Goal: Information Seeking & Learning: Learn about a topic

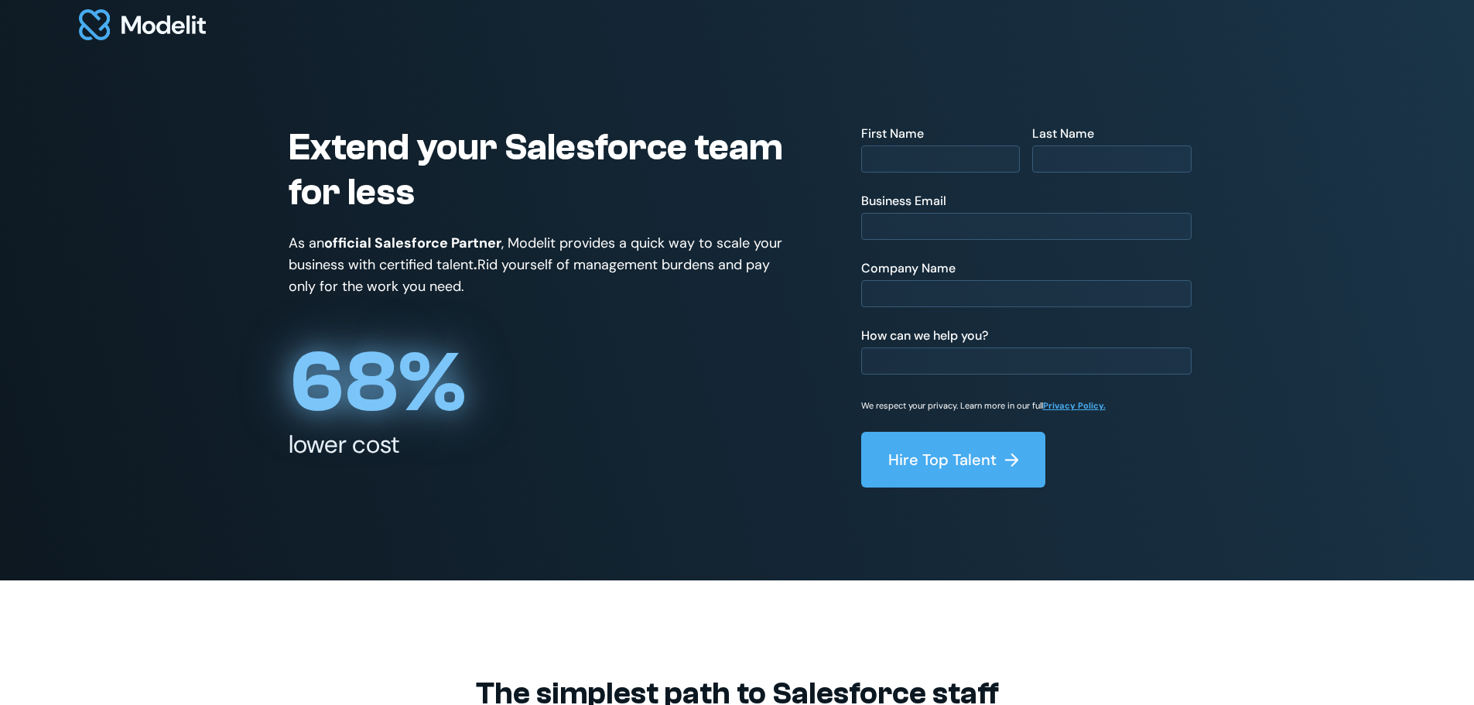
click at [199, 21] on img at bounding box center [142, 24] width 127 height 31
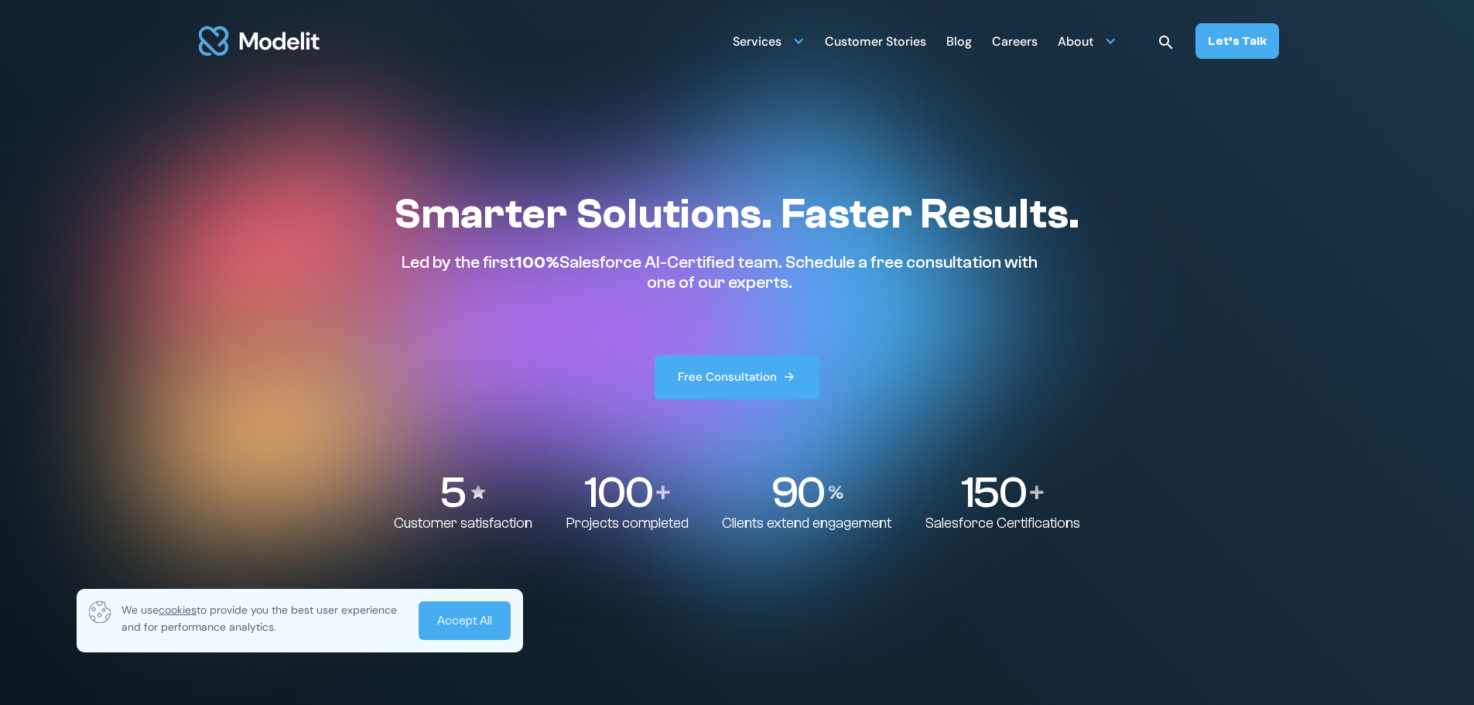
click at [488, 623] on link "Accept All" at bounding box center [465, 620] width 92 height 39
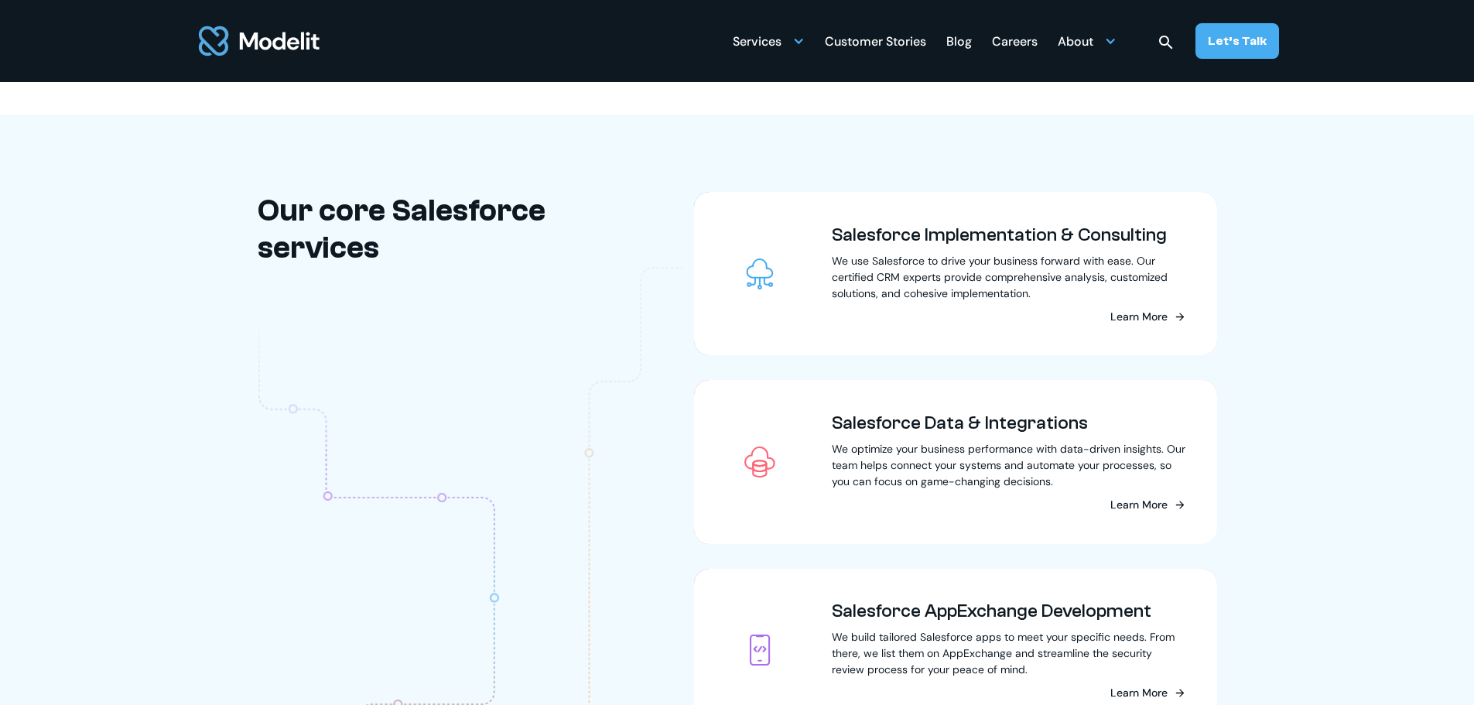
scroll to position [1625, 0]
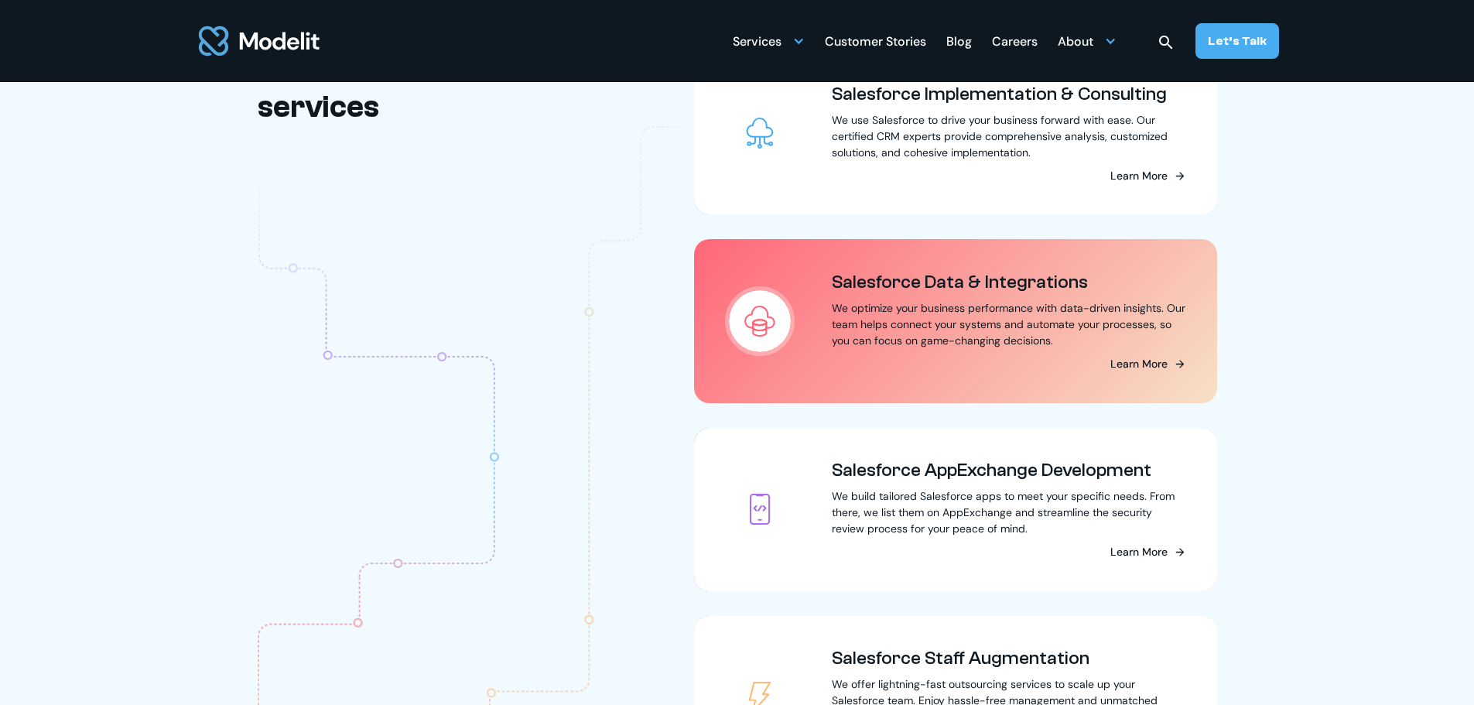
click at [1164, 372] on div "Learn More" at bounding box center [1138, 364] width 57 height 16
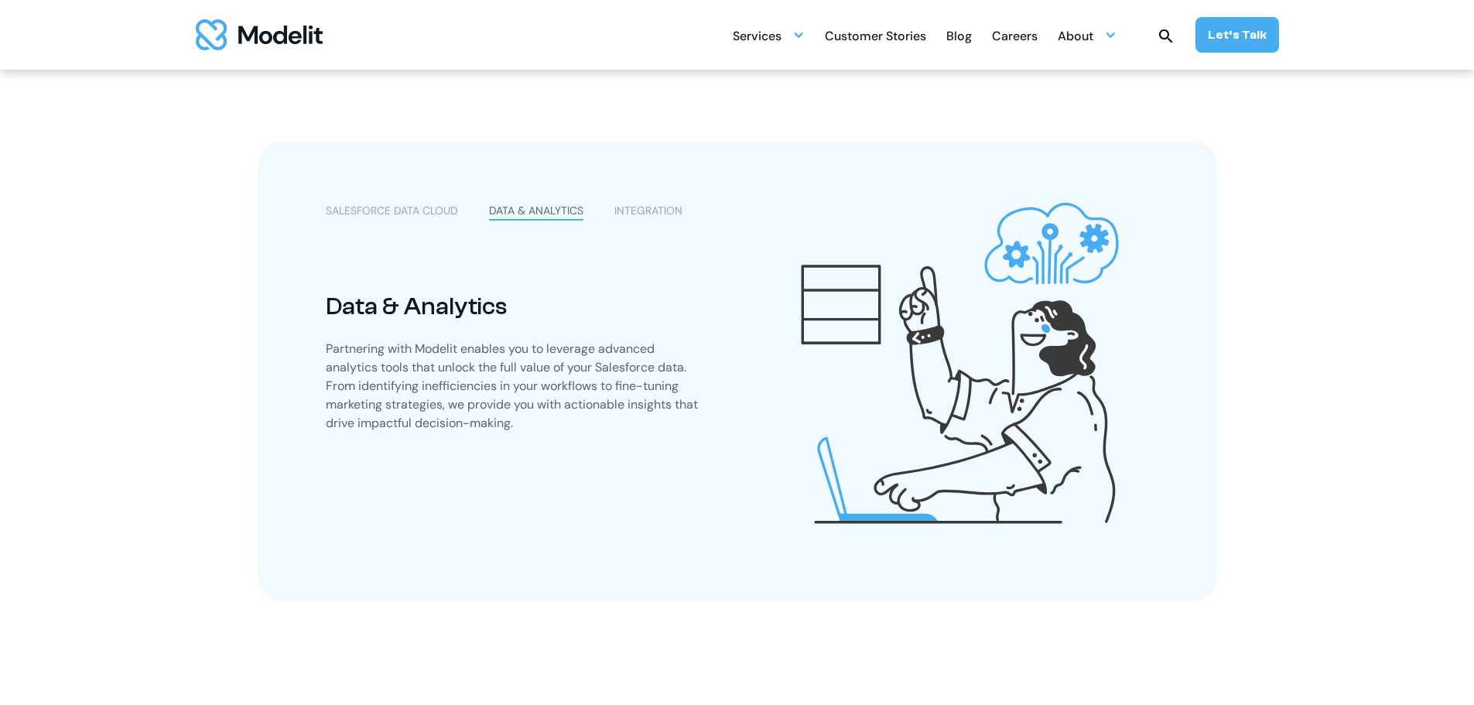
scroll to position [928, 0]
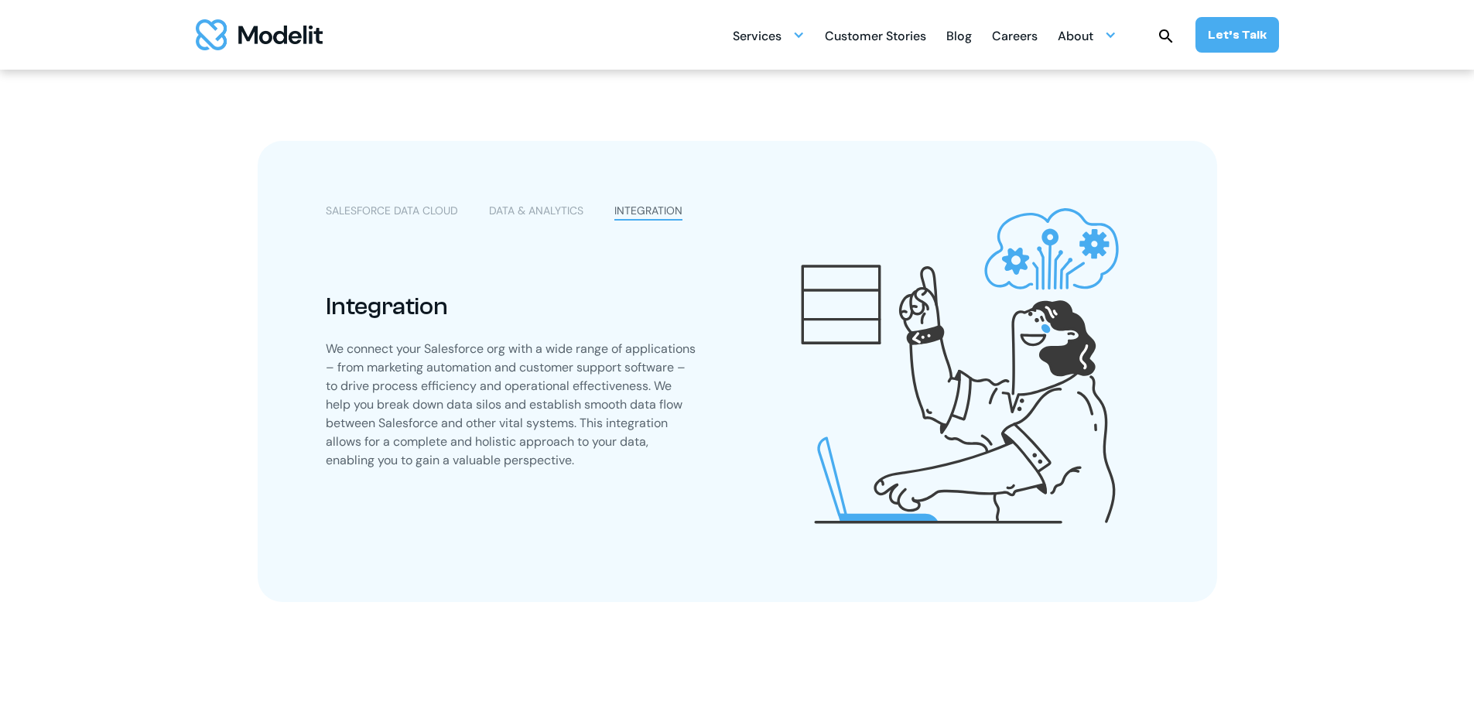
click at [525, 224] on div "SALESFORCE DATA CLOUD DATA & ANALYTICS INTEGRATION Salesforce Data Cloud Servic…" at bounding box center [512, 336] width 373 height 267
click at [520, 218] on div "DATA & ANALYTICS" at bounding box center [536, 211] width 94 height 16
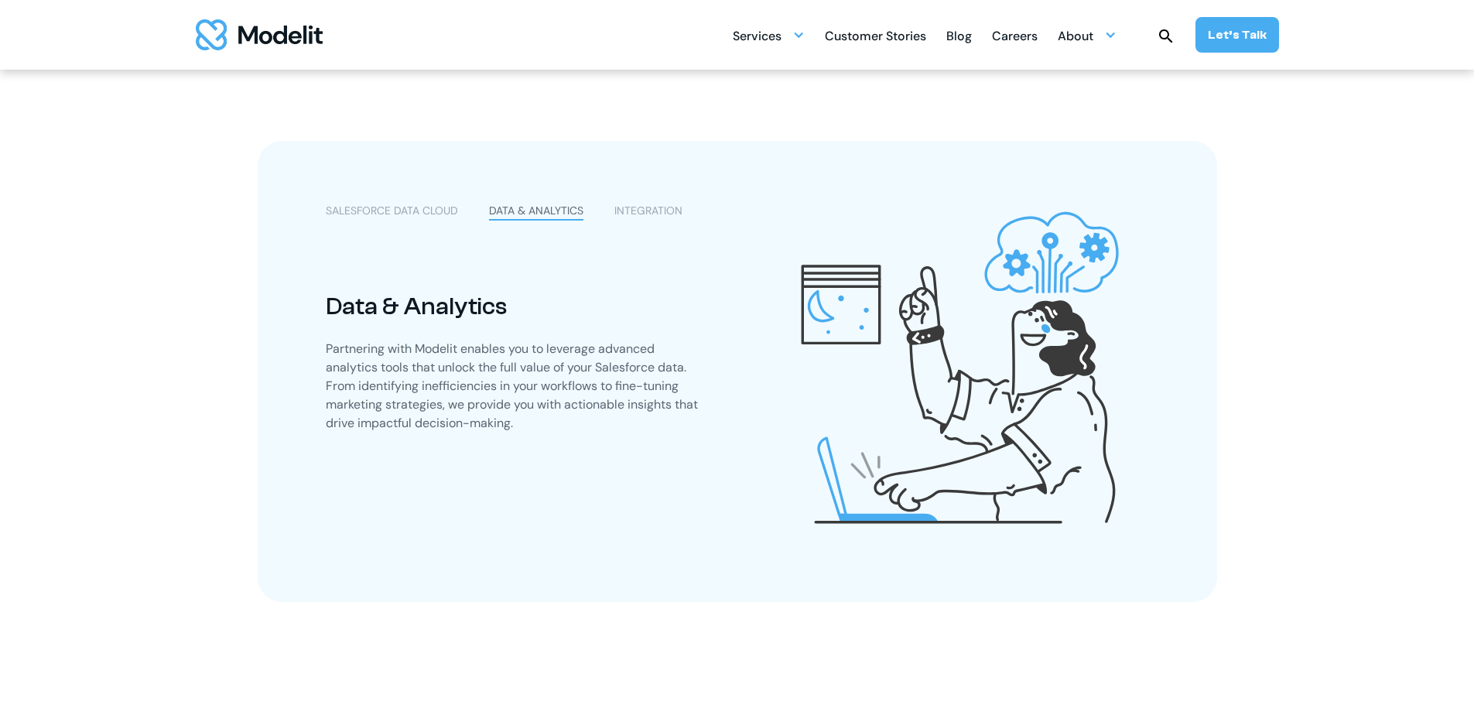
click at [441, 218] on div "SALESFORCE DATA CLOUD" at bounding box center [392, 211] width 132 height 16
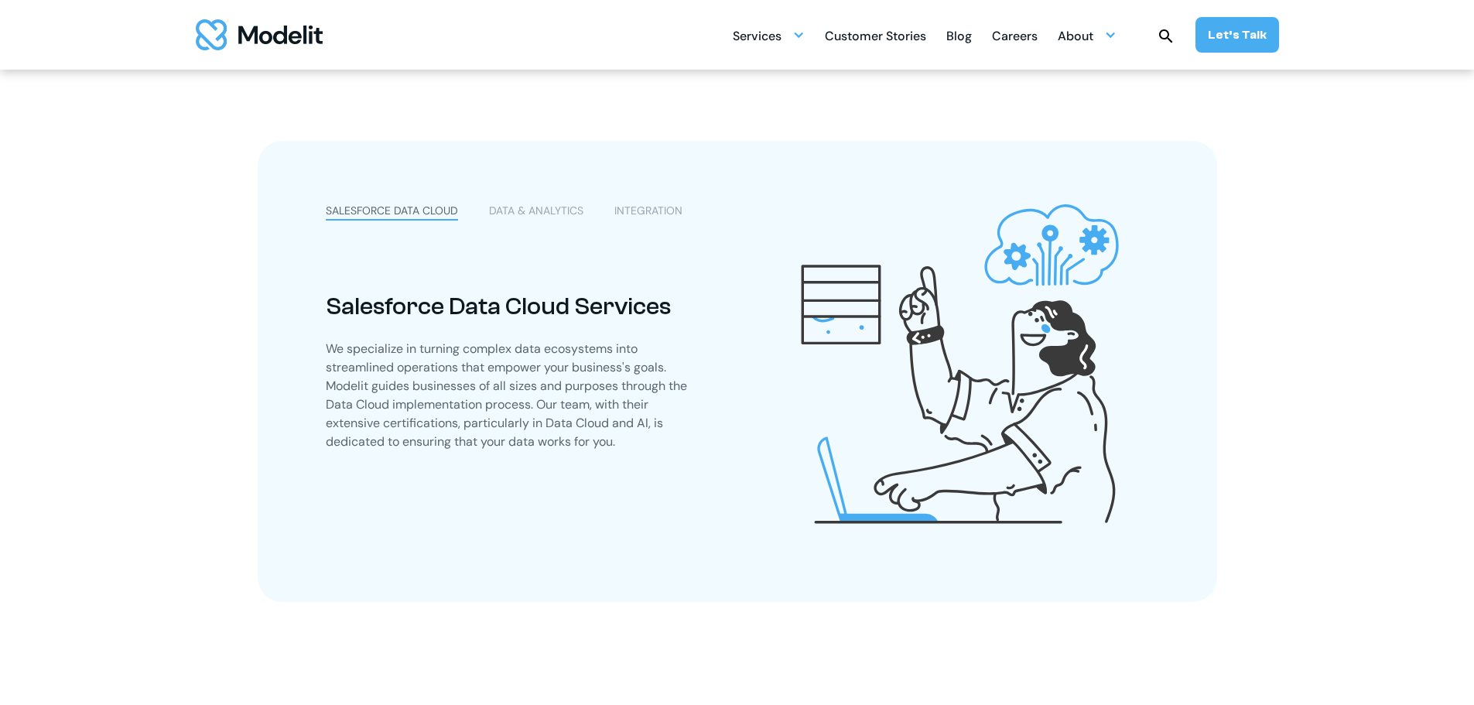
click at [528, 207] on div "DATA & ANALYTICS" at bounding box center [536, 211] width 94 height 16
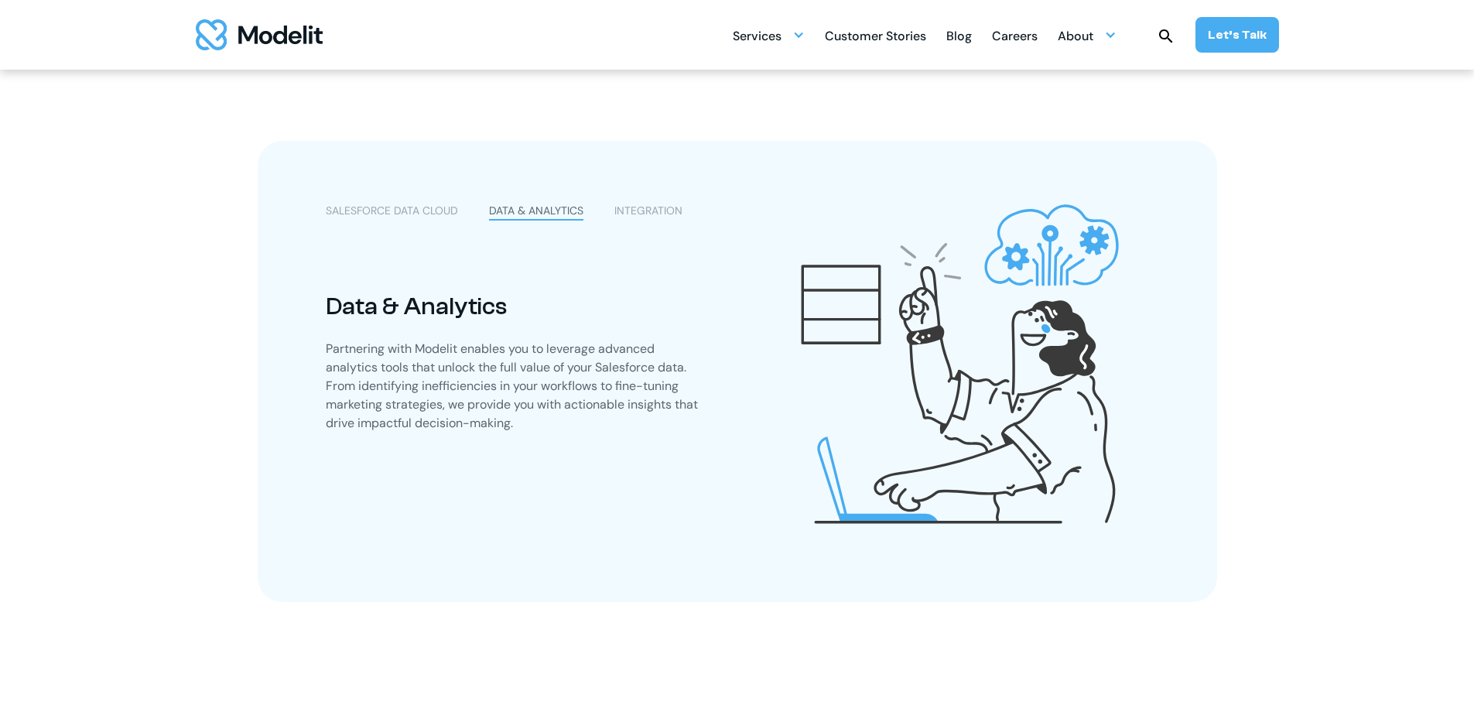
click at [655, 210] on div "INTEGRATION" at bounding box center [648, 211] width 68 height 16
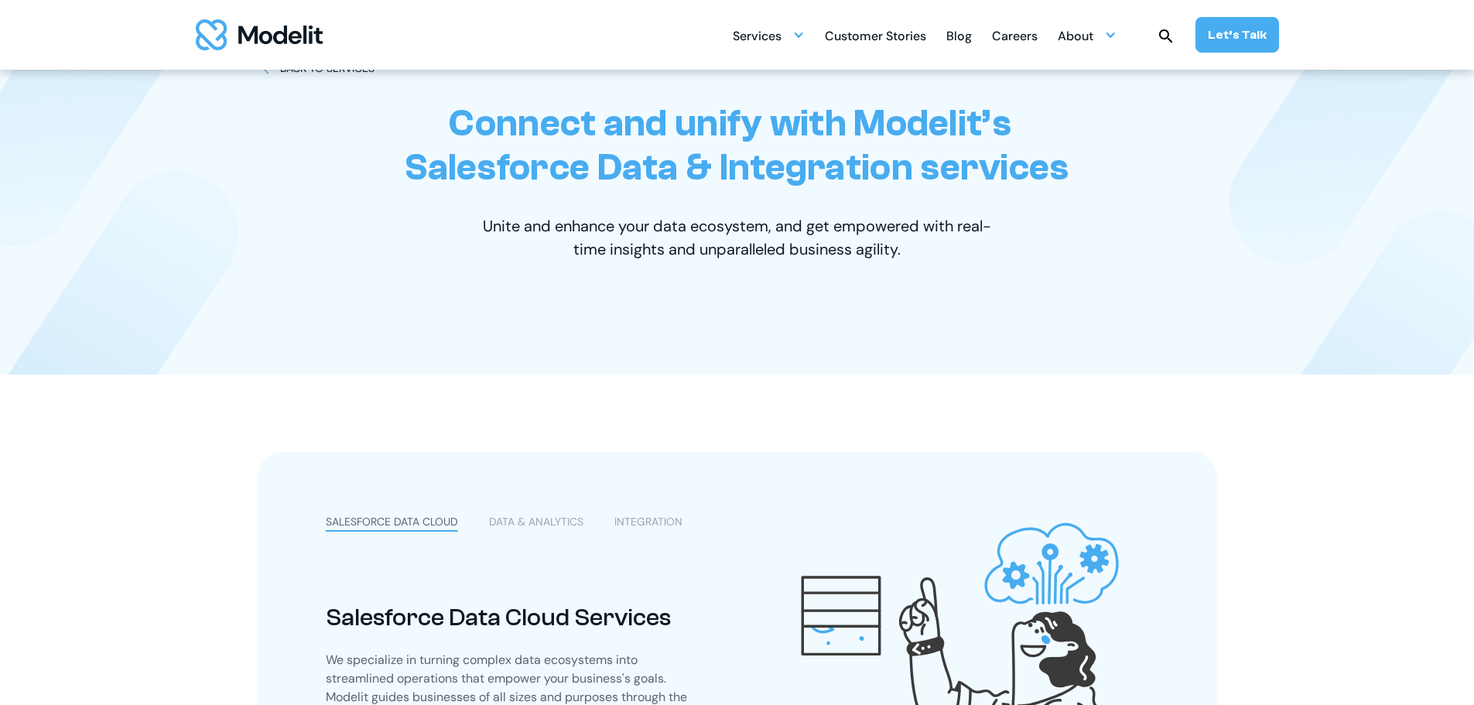
scroll to position [77, 0]
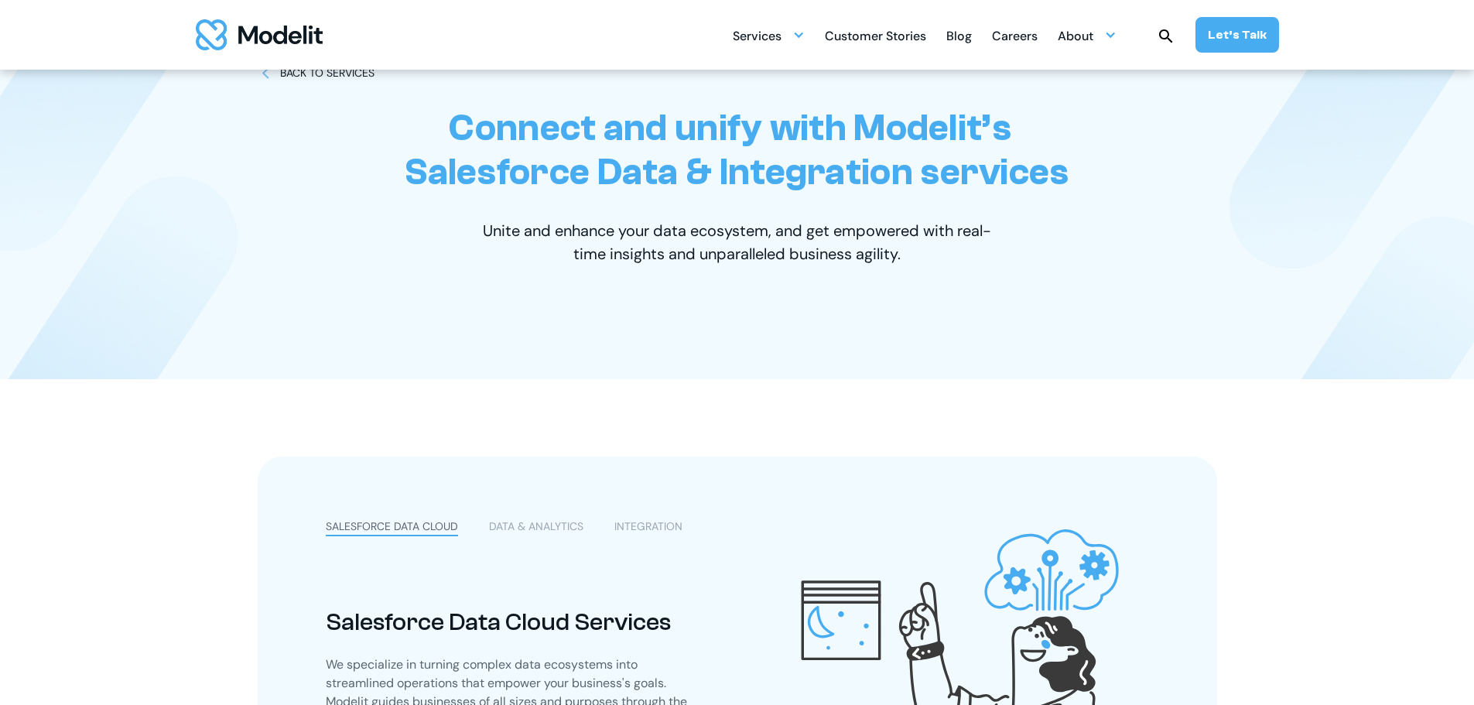
click at [277, 36] on img "home" at bounding box center [259, 34] width 127 height 31
